Goal: Task Accomplishment & Management: Manage account settings

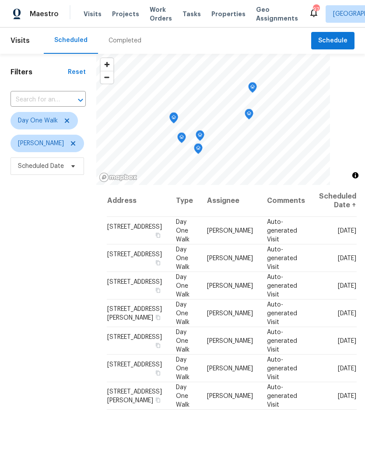
click at [152, 16] on span "Work Orders" at bounding box center [161, 13] width 22 height 17
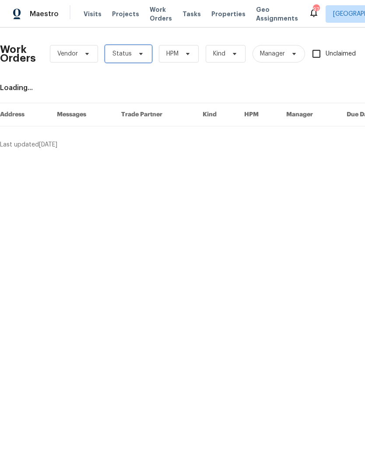
click at [143, 56] on span "Status" at bounding box center [128, 53] width 47 height 17
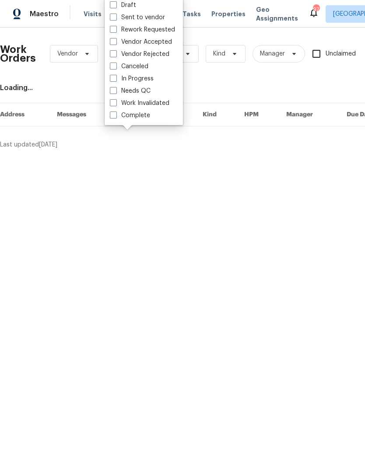
click at [115, 94] on label "Needs QC" at bounding box center [130, 91] width 41 height 9
click at [115, 92] on input "Needs QC" at bounding box center [113, 90] width 6 height 6
checkbox input "true"
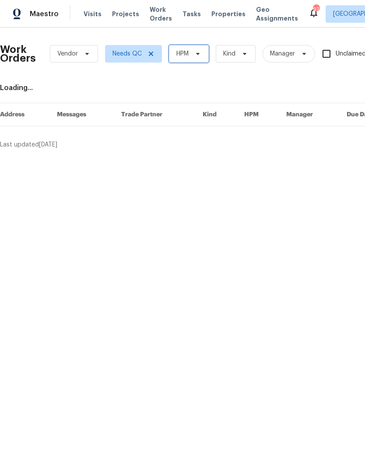
click at [206, 55] on span "HPM" at bounding box center [189, 53] width 40 height 17
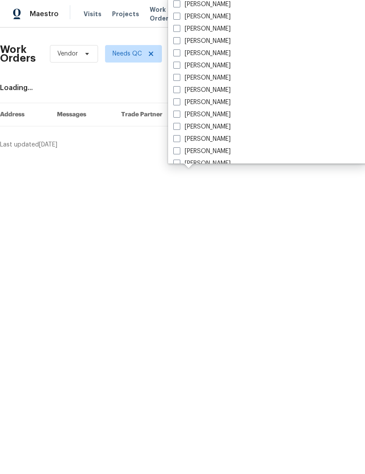
scroll to position [563, 0]
click at [182, 80] on label "[PERSON_NAME]" at bounding box center [201, 78] width 57 height 9
click at [179, 80] on input "[PERSON_NAME]" at bounding box center [176, 77] width 6 height 6
checkbox input "true"
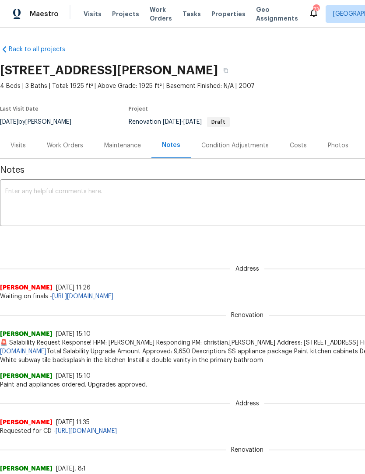
scroll to position [60, 0]
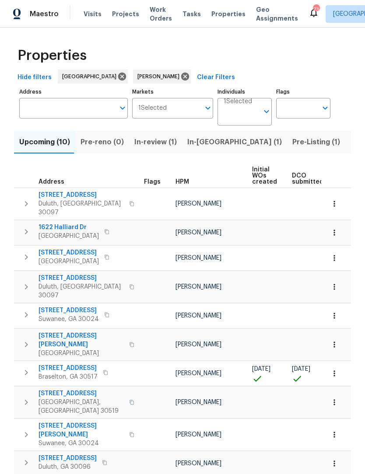
scroll to position [128, 0]
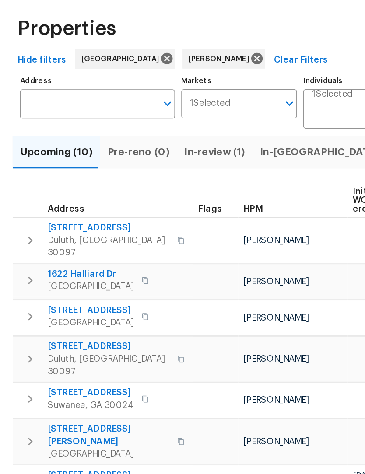
click at [202, 136] on span "In-reno (1)" at bounding box center [234, 142] width 94 height 12
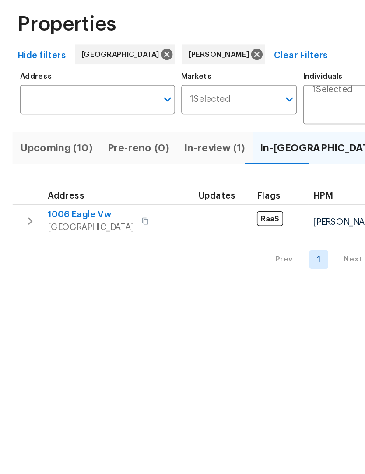
click at [64, 185] on span "1006 Eagle Vw" at bounding box center [68, 189] width 60 height 9
click at [138, 136] on span "In-review (1)" at bounding box center [155, 142] width 42 height 12
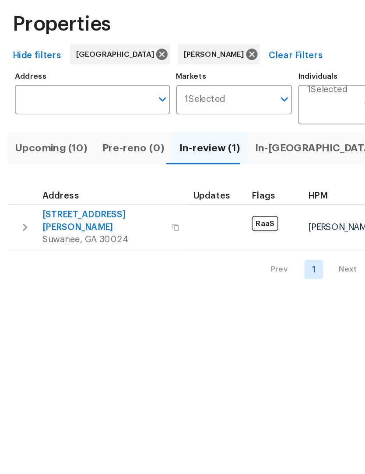
click at [86, 185] on span "4270 Laurel Grove Trce" at bounding box center [80, 193] width 85 height 17
click at [45, 136] on span "Upcoming (10)" at bounding box center [44, 142] width 51 height 12
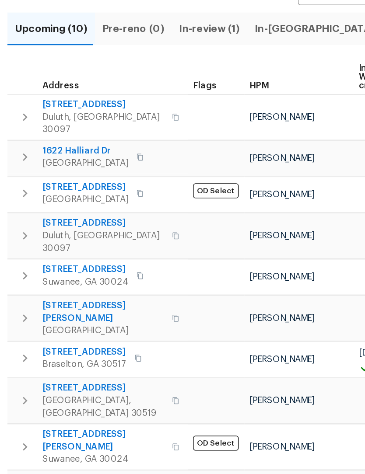
click at [51, 364] on span "9036 Lexington Ct" at bounding box center [67, 368] width 59 height 9
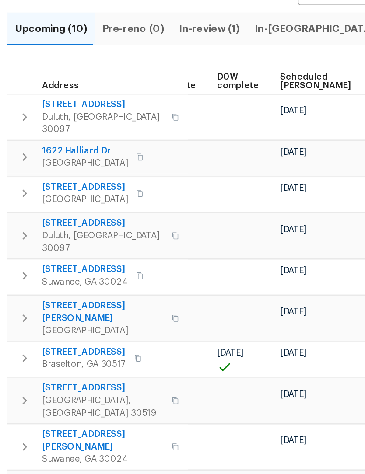
scroll to position [0, 229]
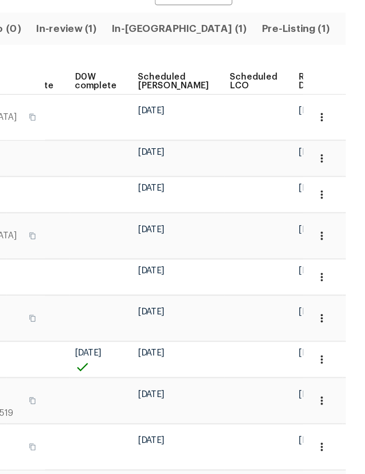
click at [292, 136] on span "Pre-Listing (1)" at bounding box center [316, 142] width 48 height 12
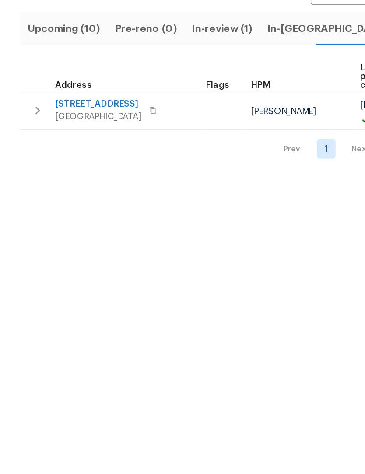
click at [87, 191] on span "6105 Crystal Cove Trl" at bounding box center [68, 195] width 60 height 9
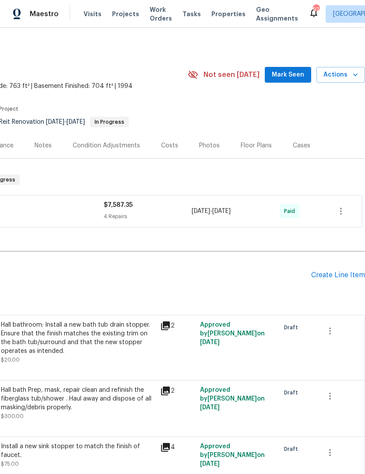
scroll to position [0, 129]
click at [297, 76] on span "Mark Seen" at bounding box center [288, 75] width 32 height 11
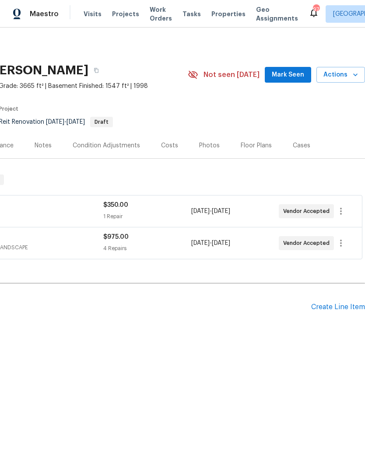
scroll to position [0, 129]
click at [299, 69] on button "Mark Seen" at bounding box center [288, 75] width 46 height 16
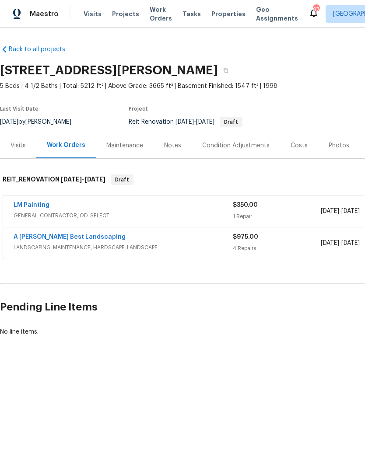
scroll to position [0, 0]
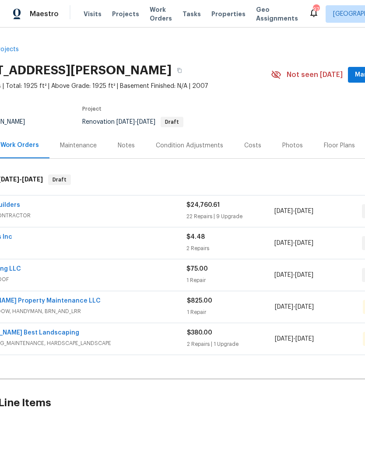
scroll to position [0, 83]
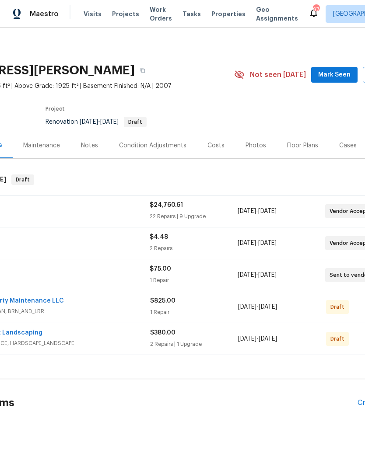
click at [337, 77] on span "Mark Seen" at bounding box center [334, 75] width 32 height 11
click at [91, 147] on div "Notes" at bounding box center [89, 145] width 17 height 9
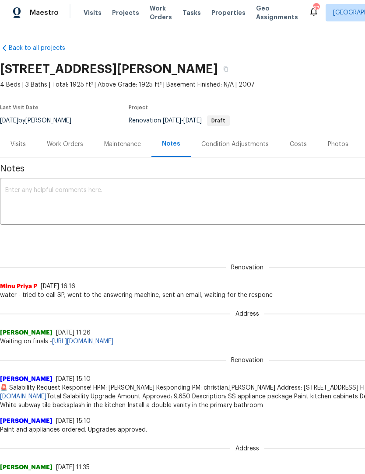
click at [70, 146] on div "Work Orders" at bounding box center [65, 144] width 36 height 9
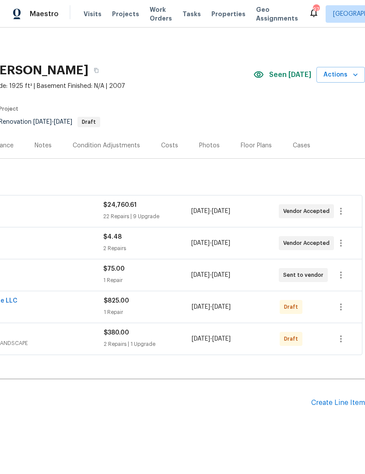
scroll to position [0, 129]
click at [342, 239] on icon "button" at bounding box center [340, 243] width 10 height 10
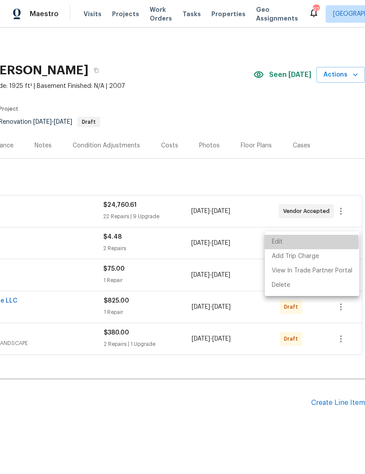
click at [292, 243] on li "Edit" at bounding box center [312, 242] width 94 height 14
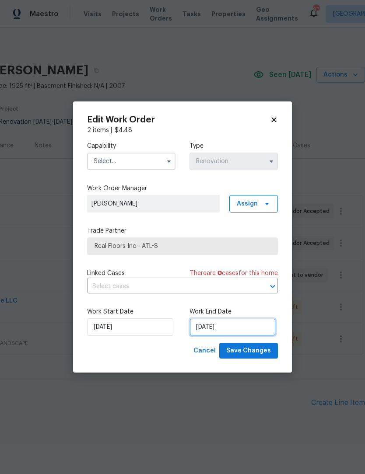
click at [230, 327] on input "[DATE]" at bounding box center [232, 326] width 86 height 17
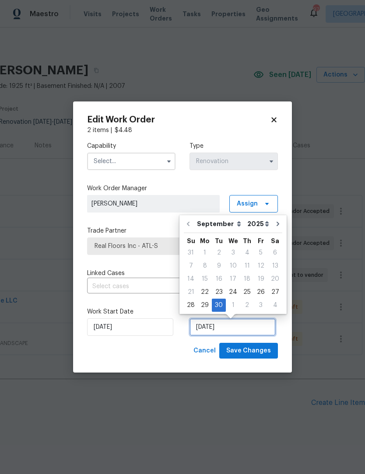
scroll to position [17, 0]
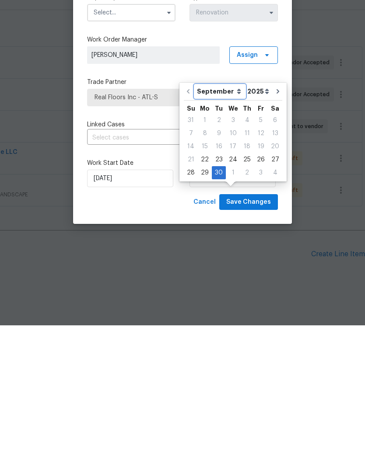
click at [233, 234] on select "September October November December" at bounding box center [220, 240] width 50 height 13
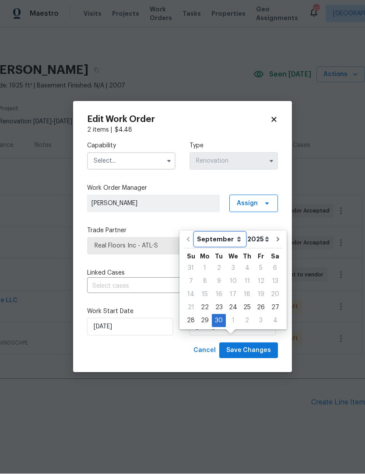
select select "9"
type input "10/30/2025"
select select "9"
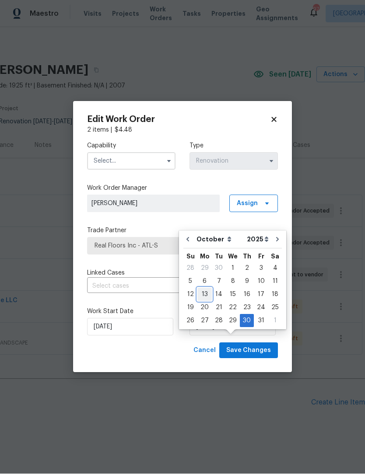
click at [206, 289] on div "13" at bounding box center [204, 295] width 14 height 12
type input "10/13/2025"
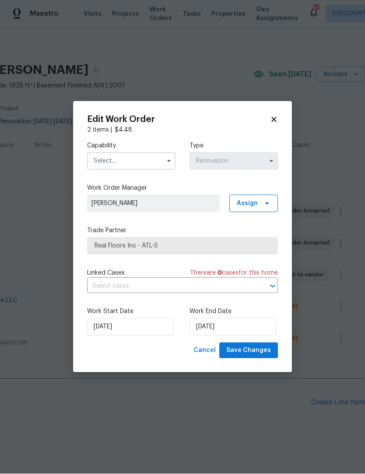
click at [171, 161] on icon "button" at bounding box center [168, 161] width 7 height 7
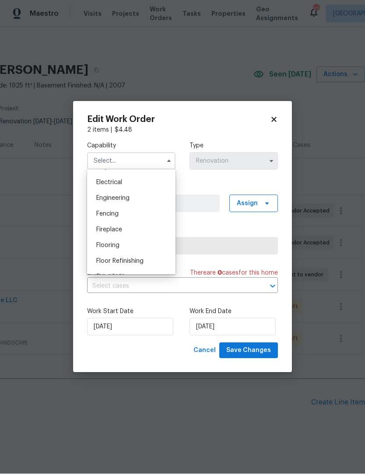
scroll to position [279, 0]
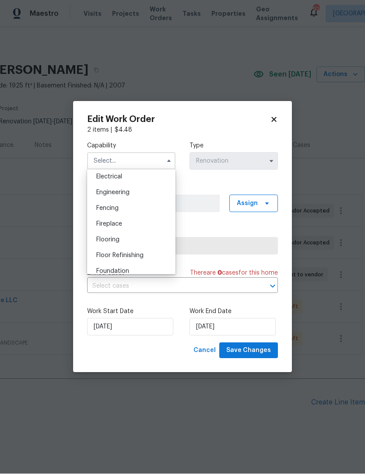
click at [127, 241] on div "Flooring" at bounding box center [131, 240] width 84 height 16
type input "Flooring"
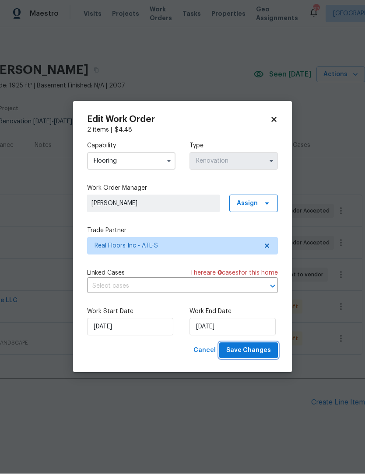
click at [254, 352] on span "Save Changes" at bounding box center [248, 351] width 45 height 11
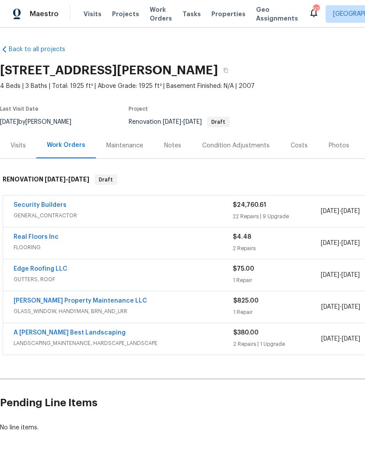
scroll to position [0, 0]
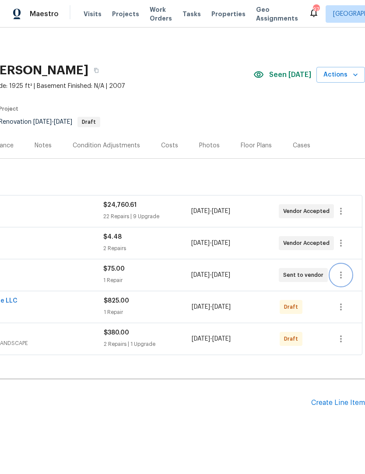
click at [340, 270] on icon "button" at bounding box center [340, 275] width 10 height 10
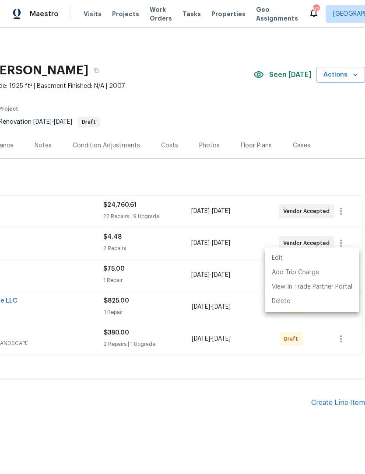
click at [297, 257] on li "Edit" at bounding box center [312, 258] width 94 height 14
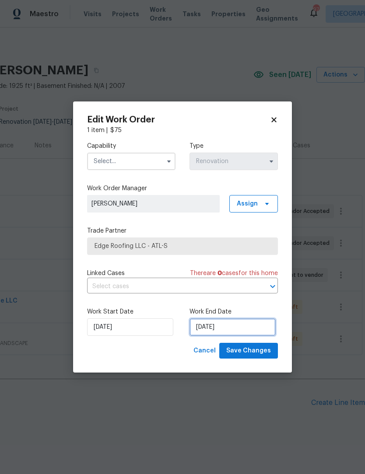
click at [252, 331] on input "[DATE]" at bounding box center [232, 326] width 86 height 17
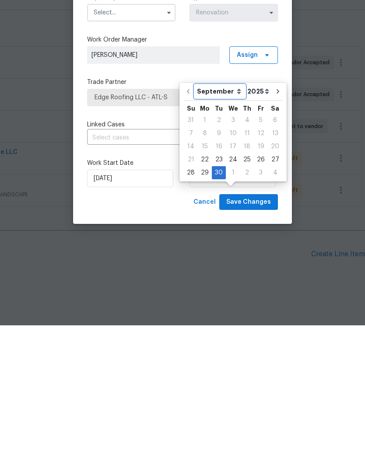
click at [228, 234] on select "September October November December" at bounding box center [220, 240] width 50 height 13
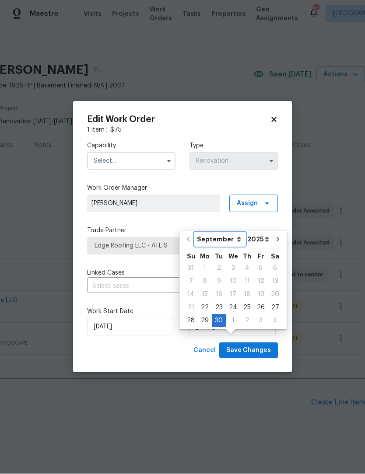
select select "9"
type input "10/30/2025"
select select "9"
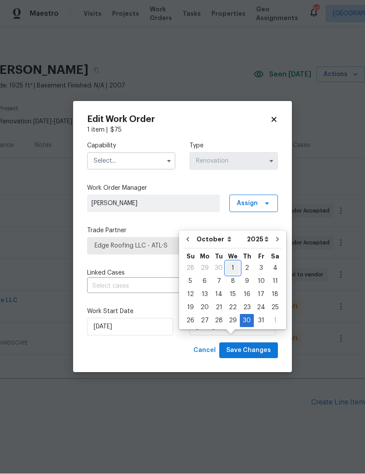
click at [235, 262] on div "1" at bounding box center [233, 268] width 14 height 12
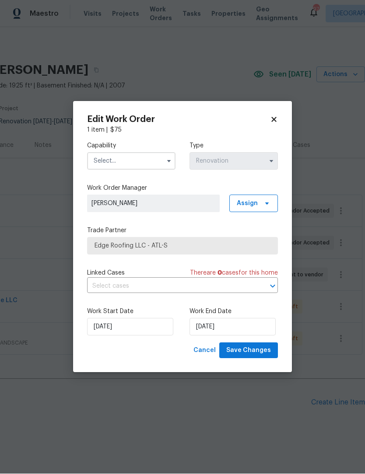
type input "10/1/2025"
click at [167, 164] on button "button" at bounding box center [169, 161] width 10 height 10
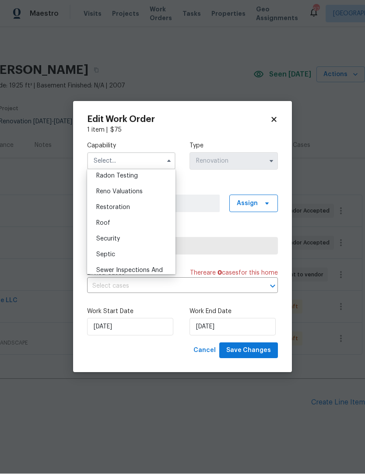
scroll to position [851, 0]
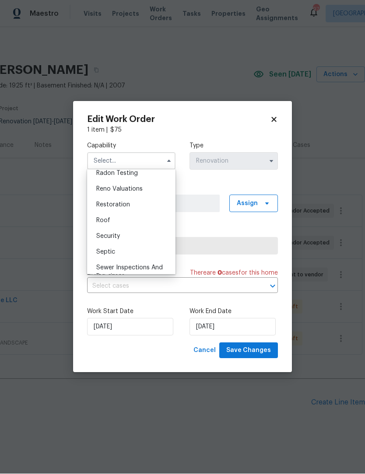
click at [121, 222] on div "Roof" at bounding box center [131, 221] width 84 height 16
type input "Roof"
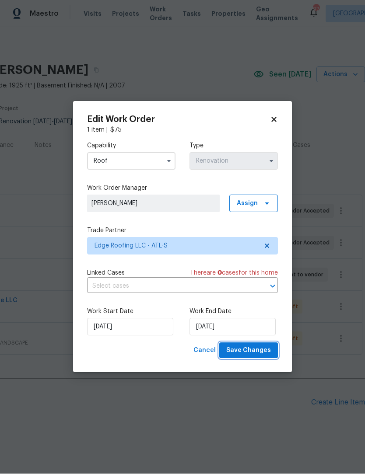
click at [262, 356] on span "Save Changes" at bounding box center [248, 351] width 45 height 11
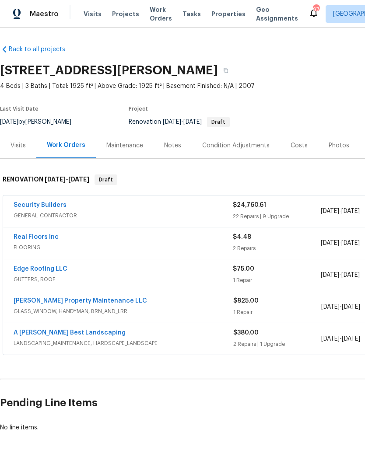
scroll to position [0, 0]
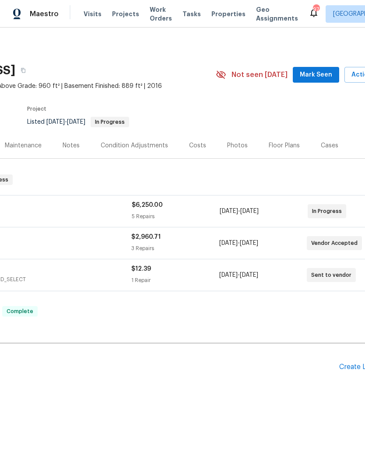
scroll to position [0, 103]
click at [326, 77] on span "Mark Seen" at bounding box center [314, 75] width 32 height 11
